Goal: Complete application form

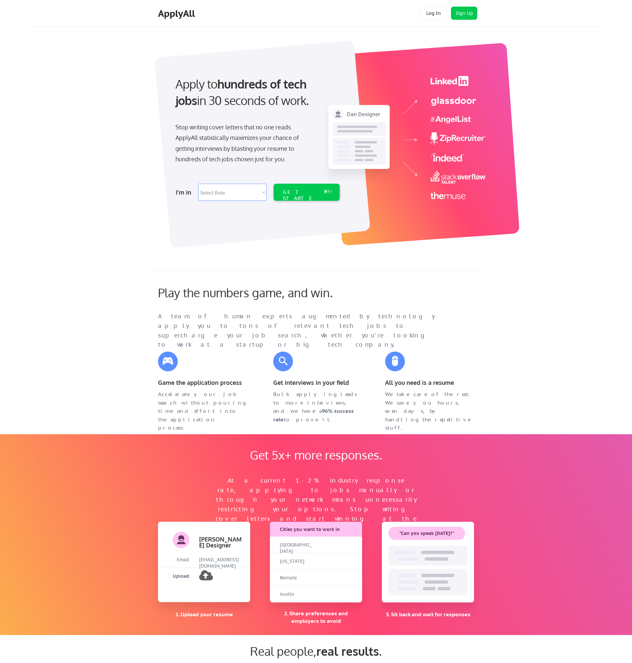
click at [212, 194] on select "Select Role Software Engineering Product Management Customer Success Sales UI/U…" at bounding box center [232, 192] width 68 height 17
click at [467, 14] on button "Sign Up" at bounding box center [464, 13] width 26 height 13
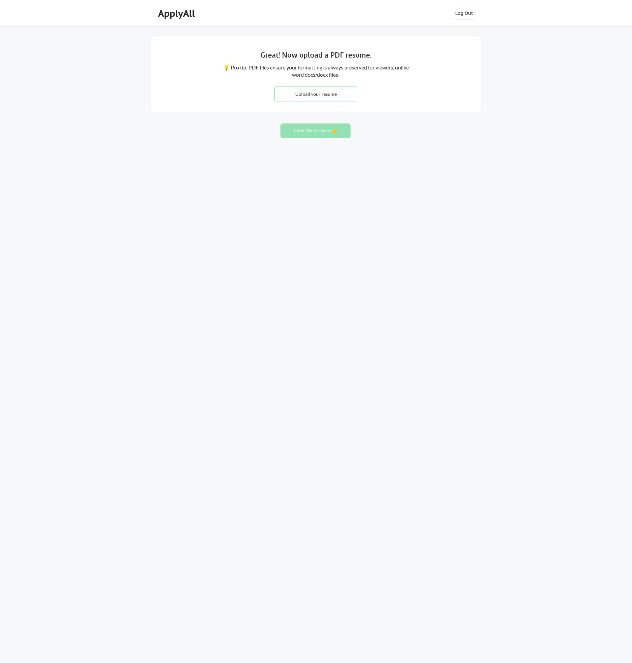
click at [308, 93] on input "file" at bounding box center [316, 94] width 82 height 14
type input "C:\fakepath\resume.pdf"
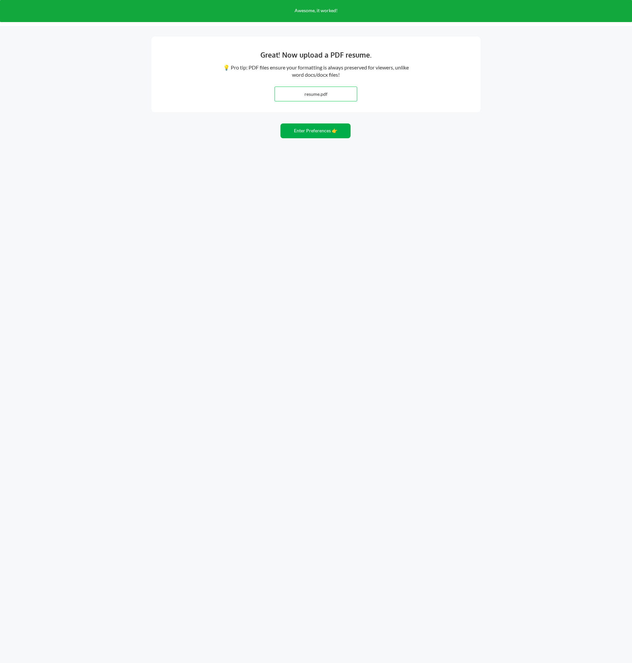
click at [324, 136] on button "Enter Preferences 👉" at bounding box center [315, 130] width 70 height 15
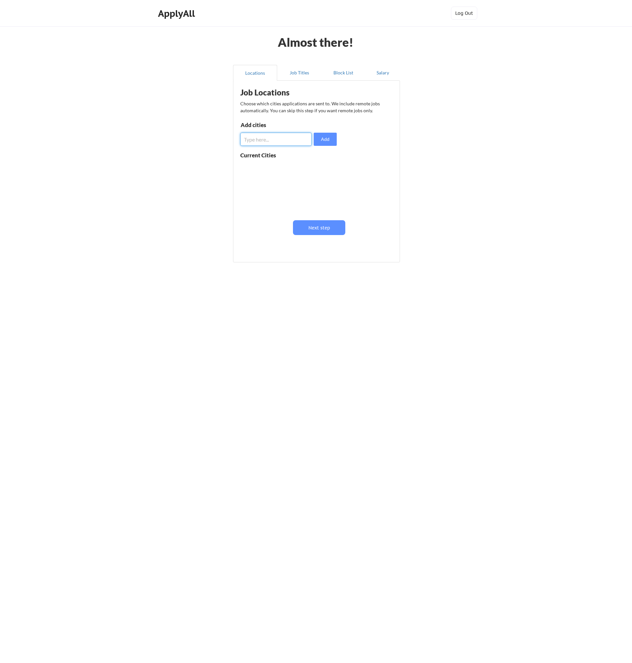
click at [274, 140] on input "input" at bounding box center [275, 139] width 71 height 13
type input "d"
type input "Dallas, TX"
click at [319, 139] on button "Add" at bounding box center [325, 139] width 23 height 13
click at [273, 143] on input "input" at bounding box center [275, 139] width 71 height 13
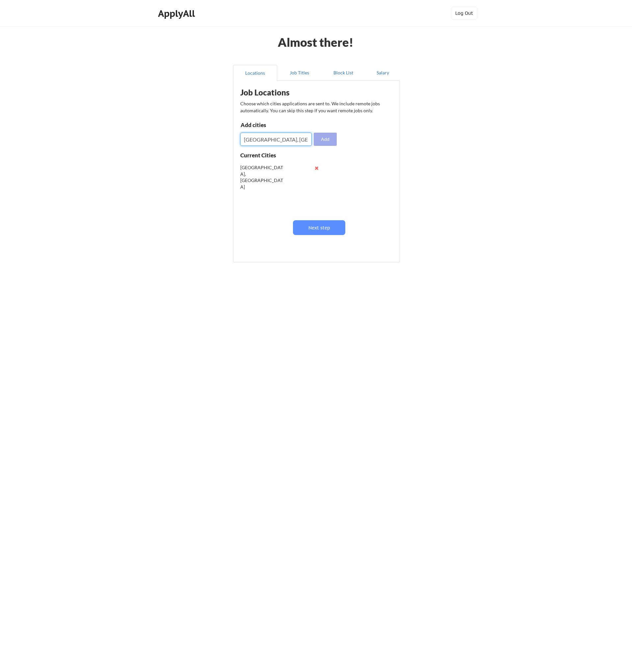
type input "Austin, TX"
click at [334, 140] on button "Add" at bounding box center [325, 139] width 23 height 13
click at [275, 144] on input "input" at bounding box center [275, 139] width 71 height 13
type input "San Antonio, TX"
click at [334, 140] on button "Add" at bounding box center [325, 139] width 23 height 13
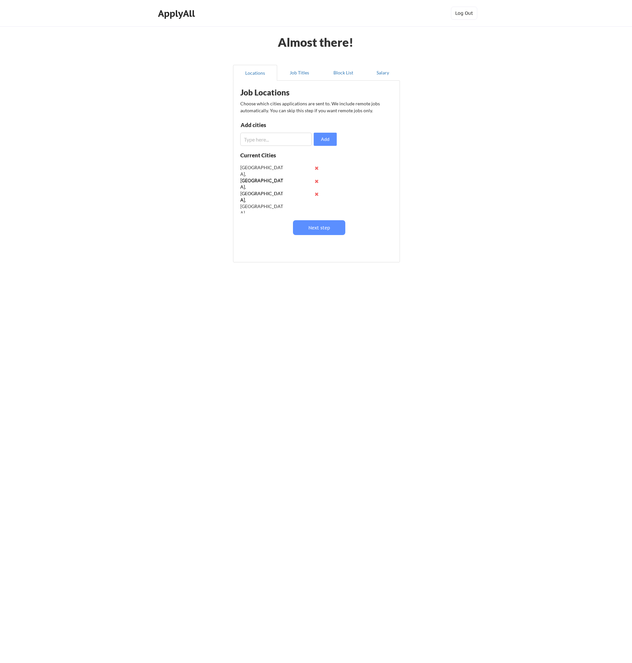
click at [274, 142] on input "input" at bounding box center [275, 139] width 71 height 13
type input "Waco, TX"
click at [326, 141] on button "Add" at bounding box center [325, 139] width 23 height 13
click at [264, 140] on input "input" at bounding box center [275, 139] width 71 height 13
type input "Forth Worth, TX"
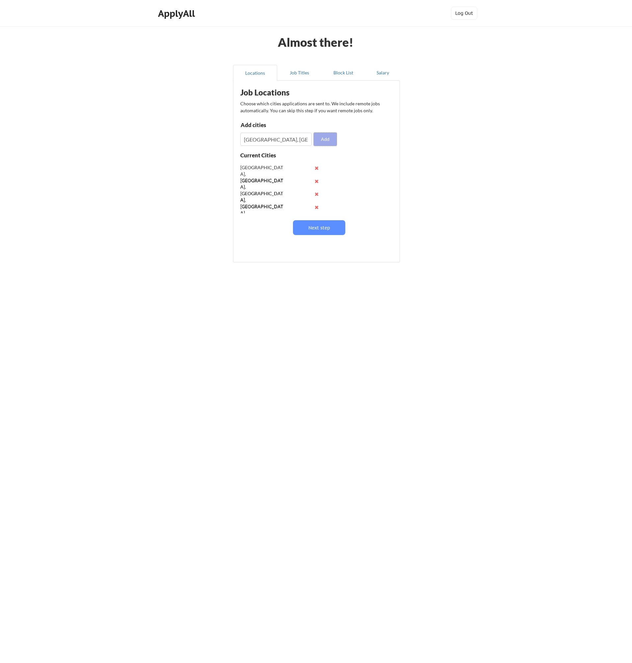
click at [332, 140] on button "Add" at bounding box center [325, 139] width 23 height 13
click at [327, 228] on button "Next step" at bounding box center [319, 227] width 52 height 15
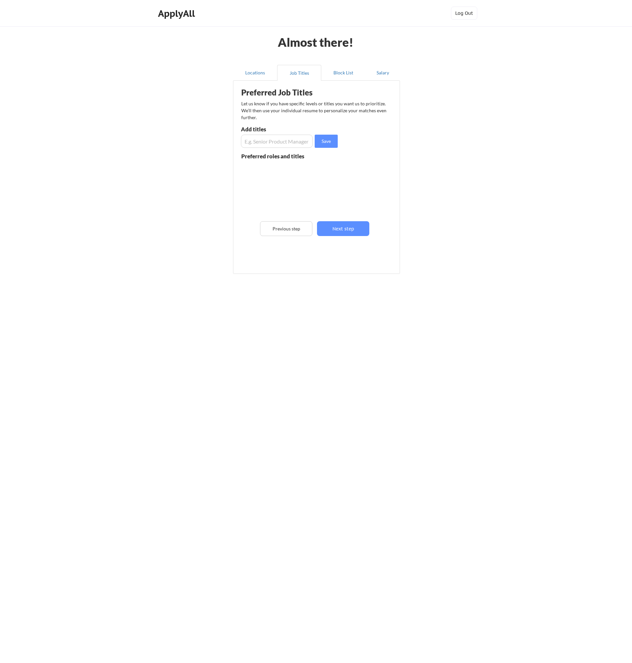
click at [285, 139] on input "input" at bounding box center [277, 141] width 72 height 13
click at [347, 74] on button "Block List" at bounding box center [343, 73] width 44 height 16
click at [382, 76] on button "Salary" at bounding box center [382, 73] width 35 height 16
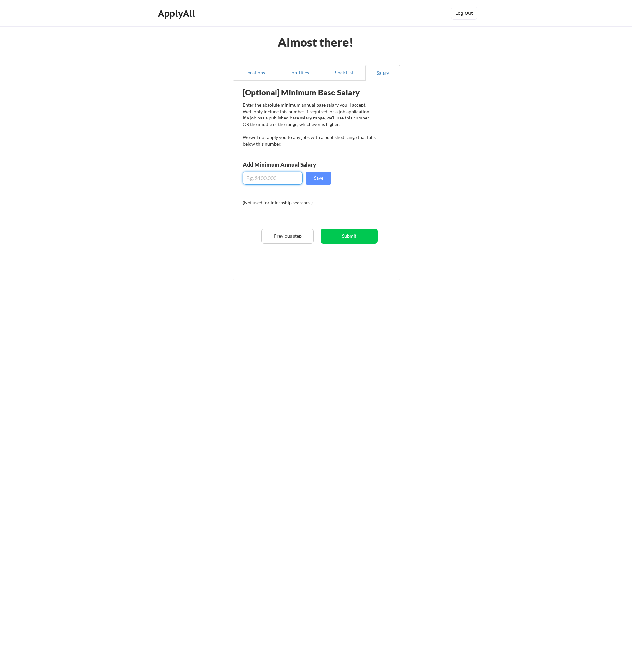
click at [285, 181] on input "input" at bounding box center [272, 177] width 60 height 13
type input "$100,000"
click at [293, 237] on button "Previous step" at bounding box center [287, 236] width 52 height 15
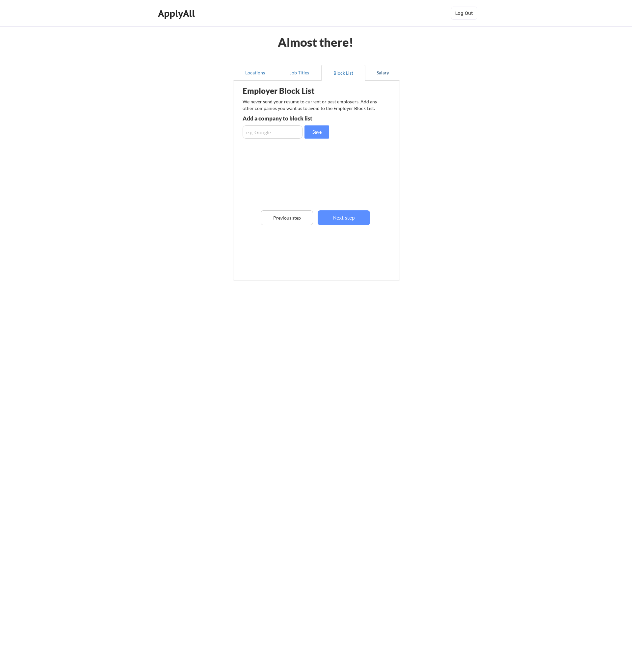
click at [375, 76] on button "Salary" at bounding box center [382, 73] width 35 height 16
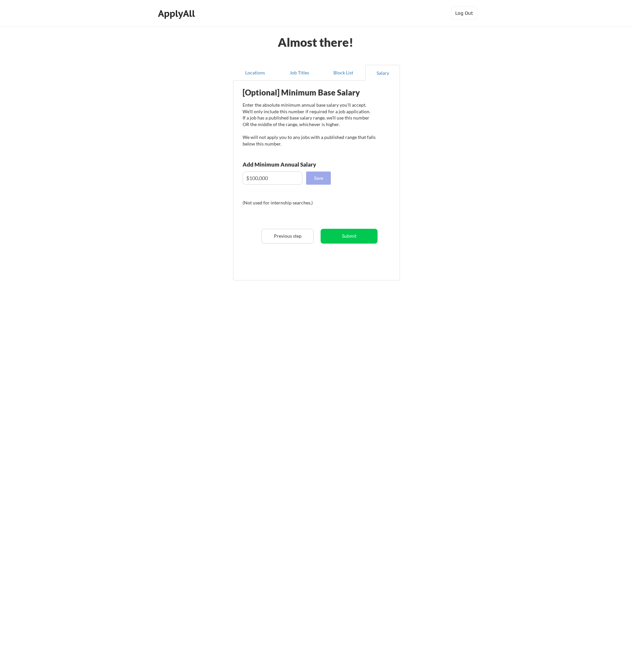
click at [315, 179] on button "Save" at bounding box center [318, 177] width 25 height 13
click at [296, 235] on button "Previous step" at bounding box center [287, 236] width 52 height 15
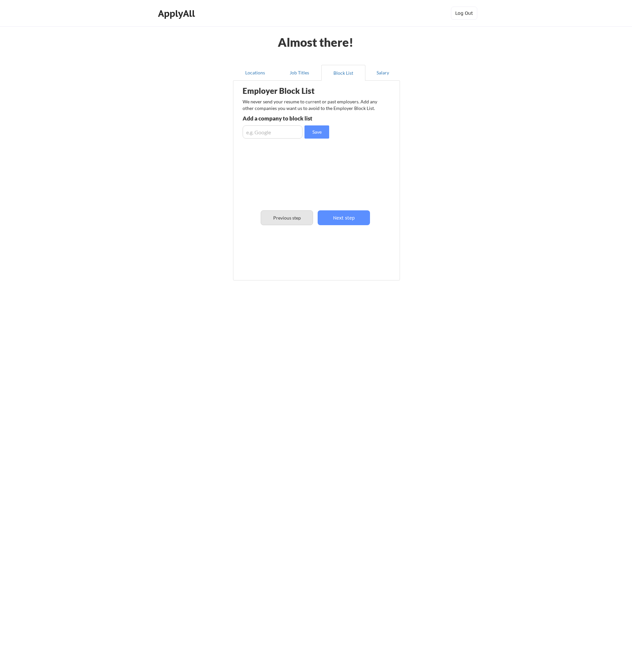
drag, startPoint x: 293, startPoint y: 214, endPoint x: 302, endPoint y: 204, distance: 13.5
click at [294, 215] on button "Previous step" at bounding box center [287, 217] width 52 height 15
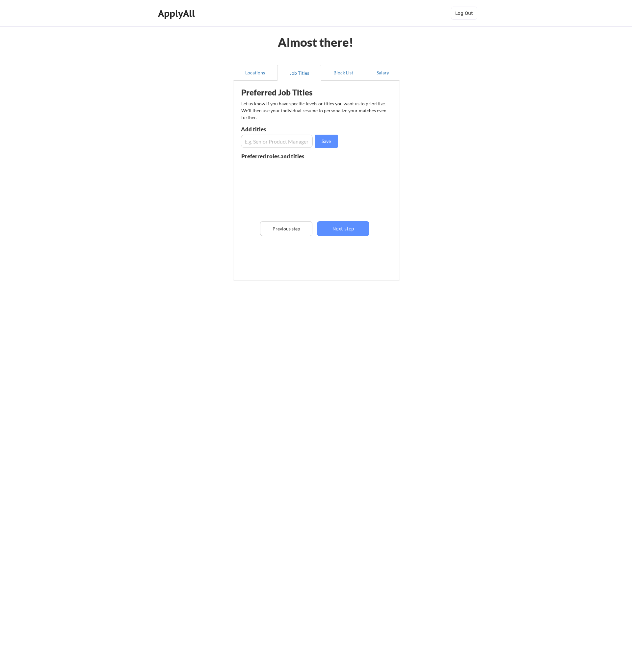
click at [294, 139] on input "input" at bounding box center [277, 141] width 72 height 13
type input "Data Scientist"
click at [329, 141] on button "Save" at bounding box center [326, 141] width 23 height 13
click at [282, 142] on input "input" at bounding box center [277, 141] width 72 height 13
type input "Data Analyst"
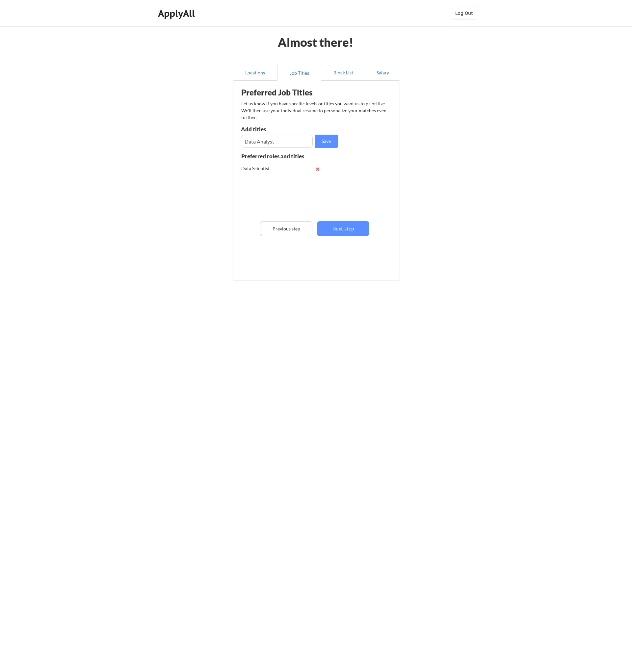
click at [336, 149] on div "Preferred Job Titles Let us know if you have specific levels or titles you want…" at bounding box center [318, 175] width 162 height 183
drag, startPoint x: 329, startPoint y: 144, endPoint x: 291, endPoint y: 149, distance: 38.5
click at [329, 144] on button "Save" at bounding box center [326, 141] width 23 height 13
click at [281, 145] on input "input" at bounding box center [277, 141] width 72 height 13
type input "Statistician"
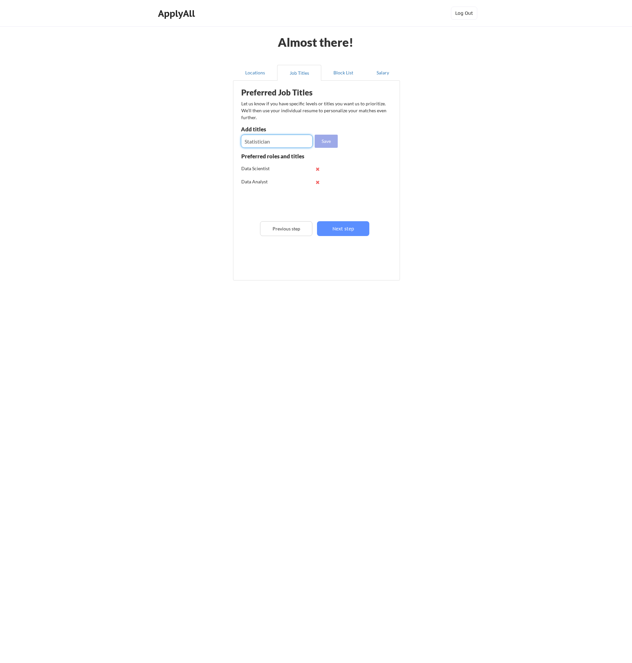
click at [323, 141] on button "Save" at bounding box center [326, 141] width 23 height 13
click at [278, 143] on input "input" at bounding box center [277, 141] width 72 height 13
type input "Consultant"
click at [325, 140] on button "Save" at bounding box center [326, 141] width 23 height 13
click at [272, 141] on input "input" at bounding box center [277, 141] width 72 height 13
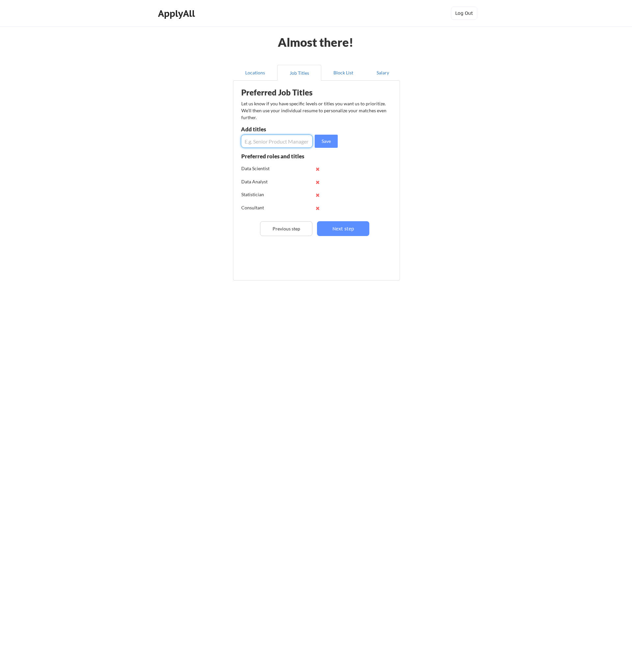
type input "D"
click at [346, 230] on button "Next step" at bounding box center [343, 228] width 52 height 15
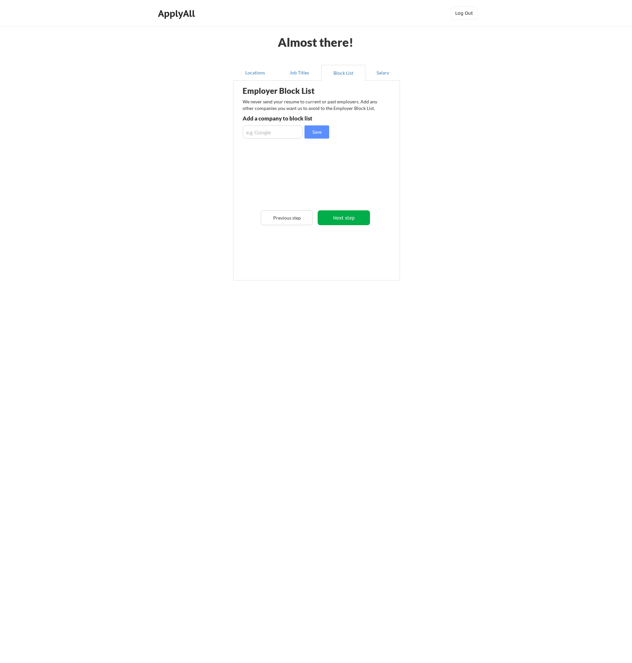
click at [350, 214] on button "Next step" at bounding box center [344, 217] width 52 height 15
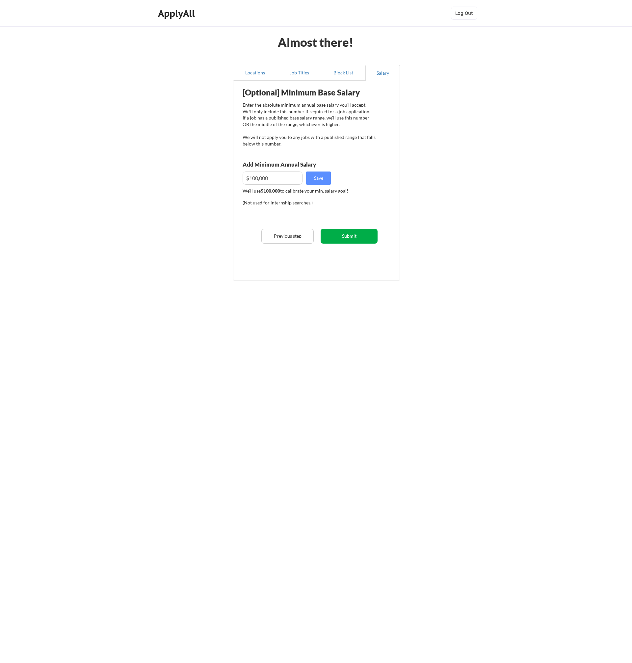
click at [350, 238] on button "Submit" at bounding box center [348, 236] width 57 height 15
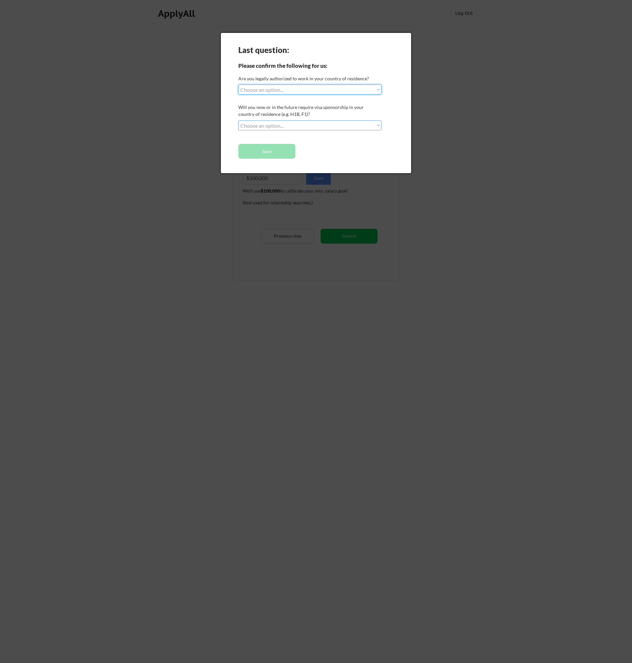
click at [311, 88] on select "Choose an option... Yes, I am a US Citizen Yes, I am a Canadian Citizen Yes, I …" at bounding box center [309, 90] width 143 height 10
select select ""yes__i_am_here_on_a_visa__h1b__opt__etc__""
click at [282, 127] on select "Choose an option... No, I will not need sponsorship Yes, I will need sponsorship" at bounding box center [309, 125] width 143 height 10
select select ""yes__i_will_need_sponsorship""
click at [277, 153] on button "Save" at bounding box center [266, 151] width 57 height 15
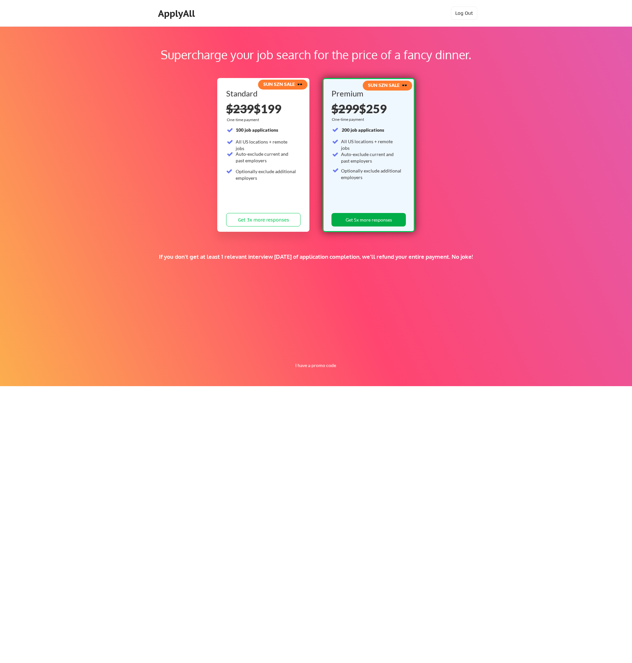
click at [363, 224] on button "Get 5x more responses" at bounding box center [368, 219] width 74 height 13
